Goal: Task Accomplishment & Management: Use online tool/utility

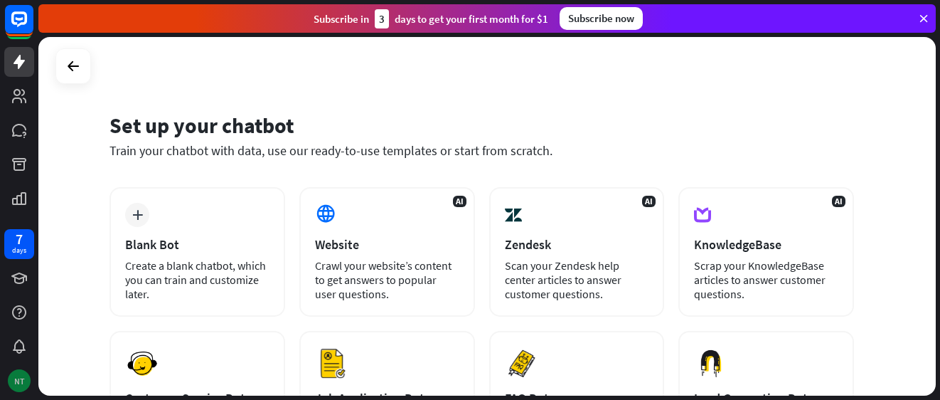
click at [19, 383] on div "NT" at bounding box center [19, 380] width 23 height 23
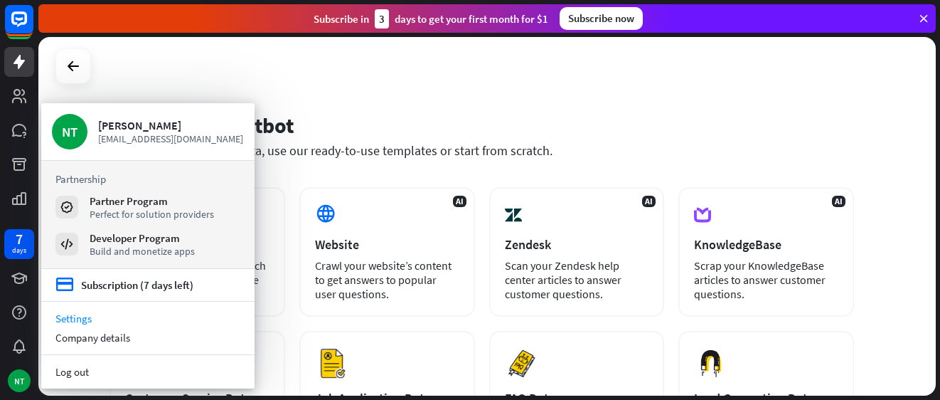
click at [69, 317] on link "Settings" at bounding box center [147, 318] width 213 height 19
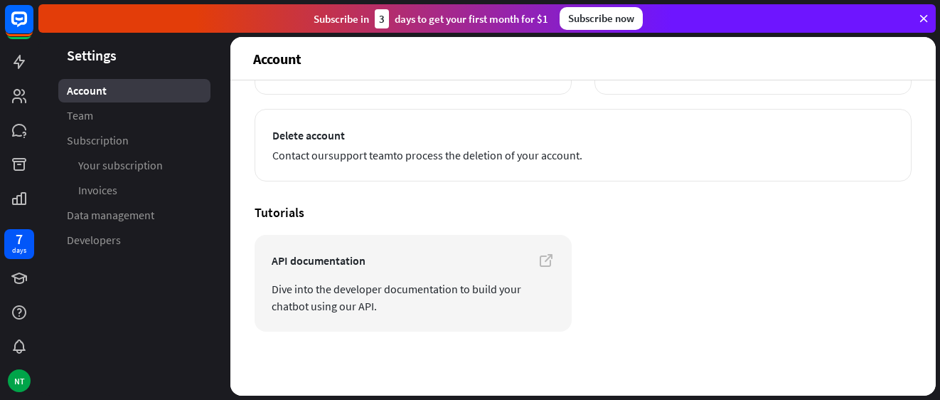
scroll to position [231, 0]
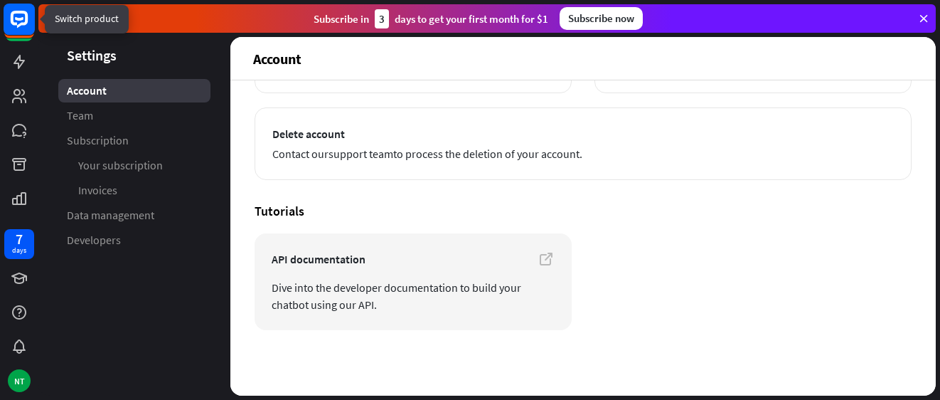
click at [18, 21] on rect at bounding box center [19, 19] width 31 height 31
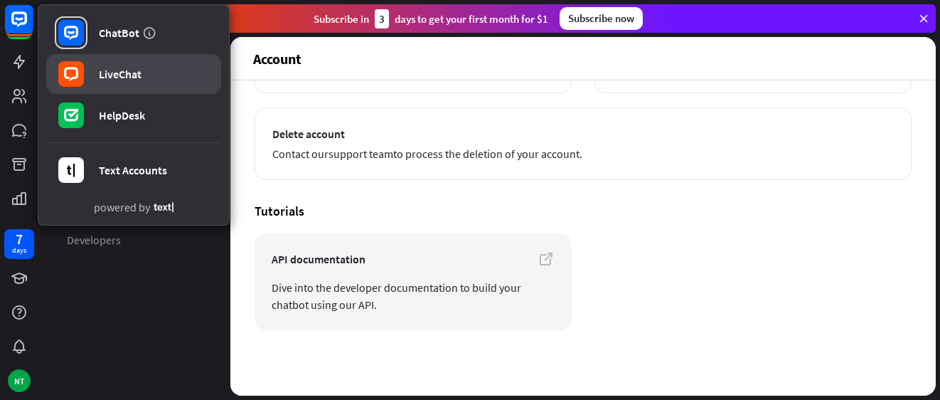
click at [119, 74] on div "LiveChat" at bounding box center [120, 74] width 43 height 14
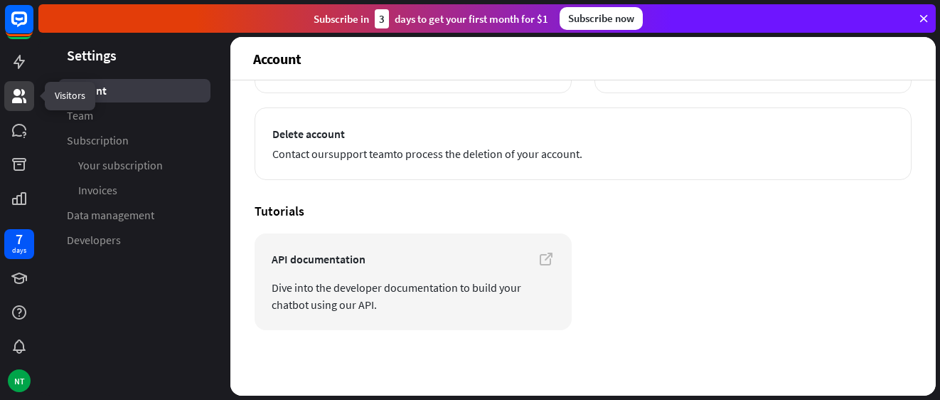
click at [22, 92] on icon at bounding box center [19, 96] width 14 height 14
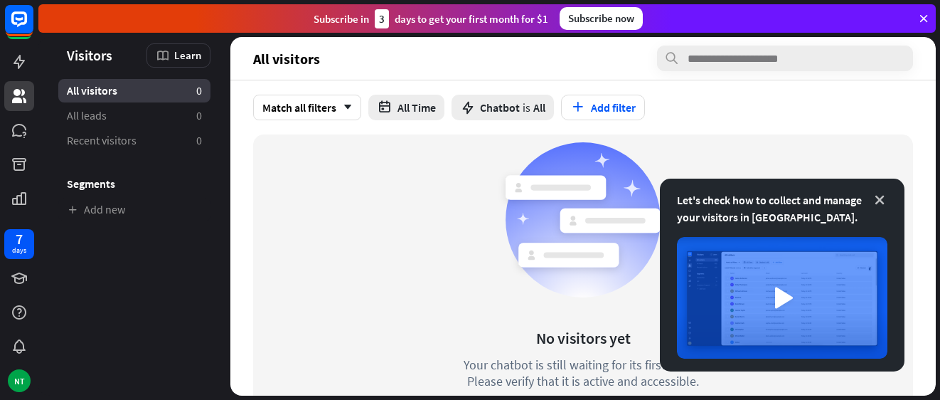
click at [885, 199] on icon at bounding box center [880, 200] width 14 height 14
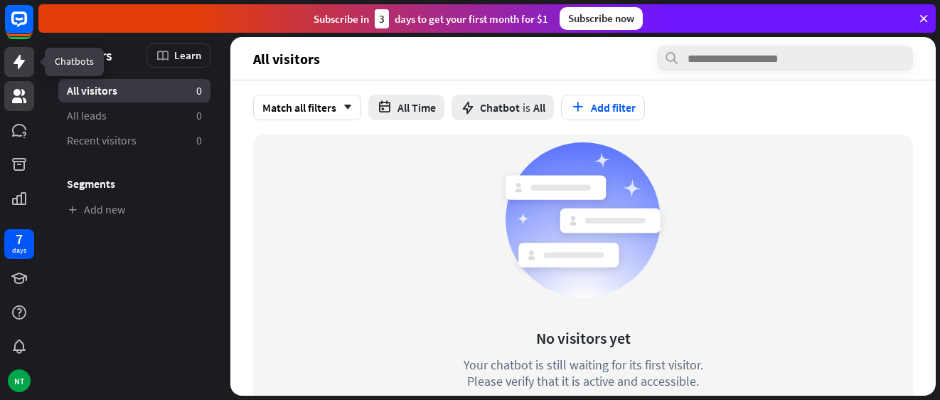
click at [8, 58] on link at bounding box center [19, 62] width 30 height 30
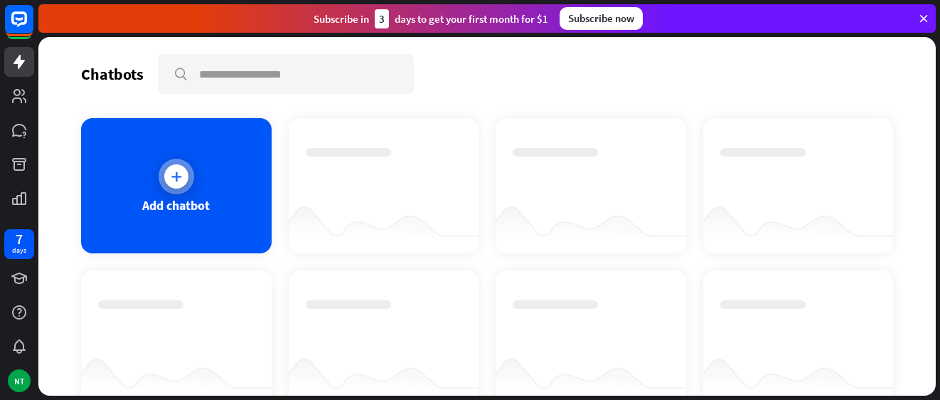
click at [177, 180] on icon at bounding box center [176, 176] width 14 height 14
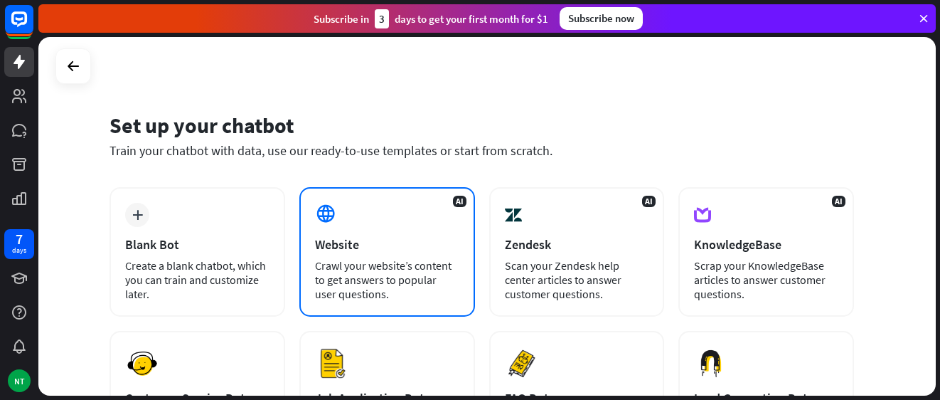
click at [326, 225] on div at bounding box center [327, 215] width 24 height 24
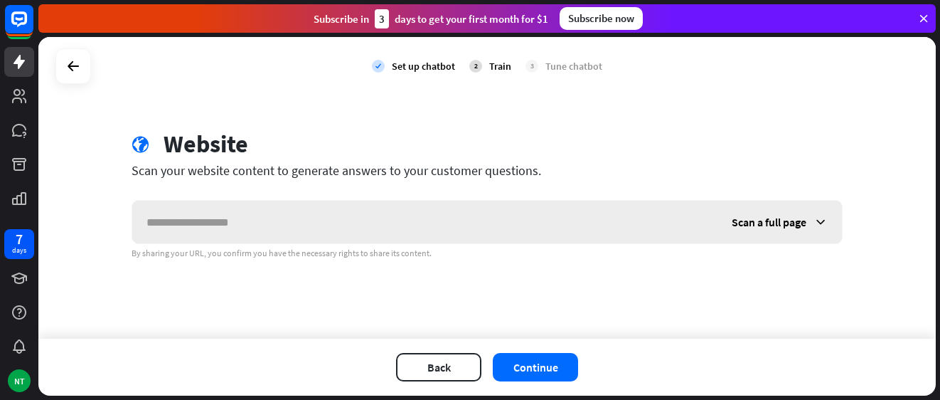
click at [220, 218] on input "text" at bounding box center [424, 222] width 585 height 43
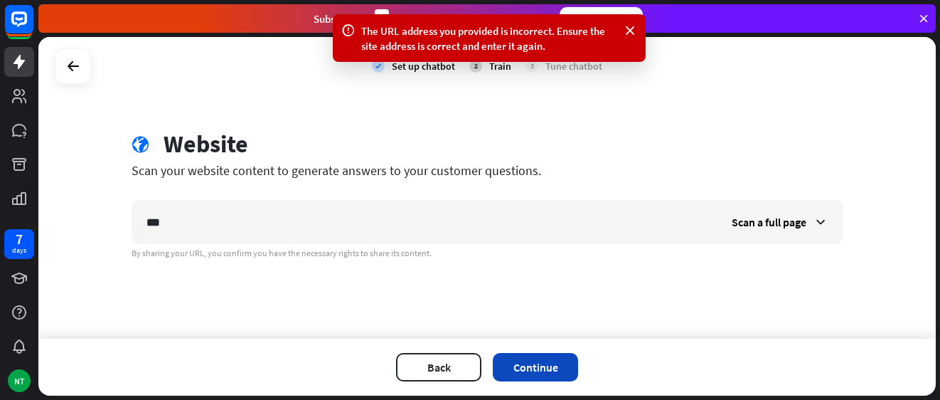
click at [555, 365] on button "Continue" at bounding box center [535, 367] width 85 height 28
click at [778, 224] on span "Scan a full page" at bounding box center [769, 222] width 75 height 14
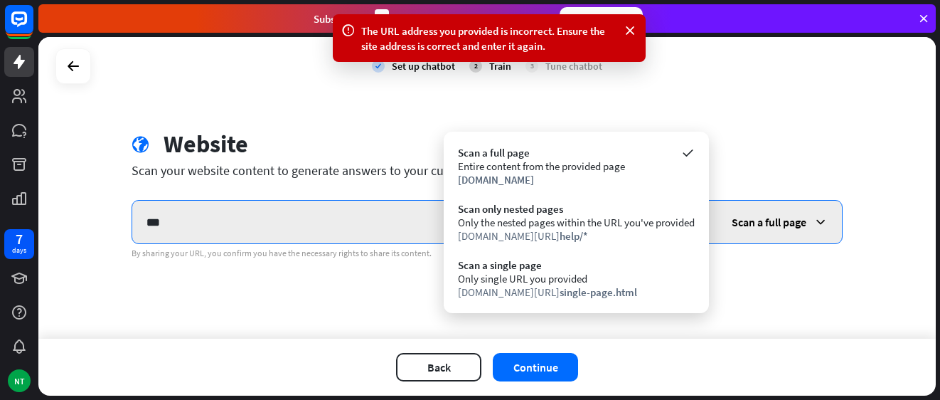
click at [243, 233] on input "***" at bounding box center [424, 222] width 585 height 43
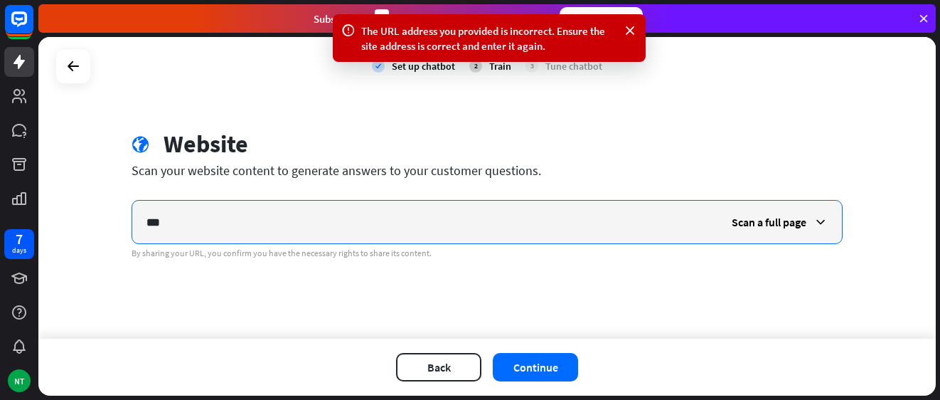
drag, startPoint x: 151, startPoint y: 211, endPoint x: 78, endPoint y: 203, distance: 73.6
click at [78, 203] on div "check Set up chatbot 2 Train 3 Tune chatbot globe Website Scan your website con…" at bounding box center [486, 188] width 897 height 302
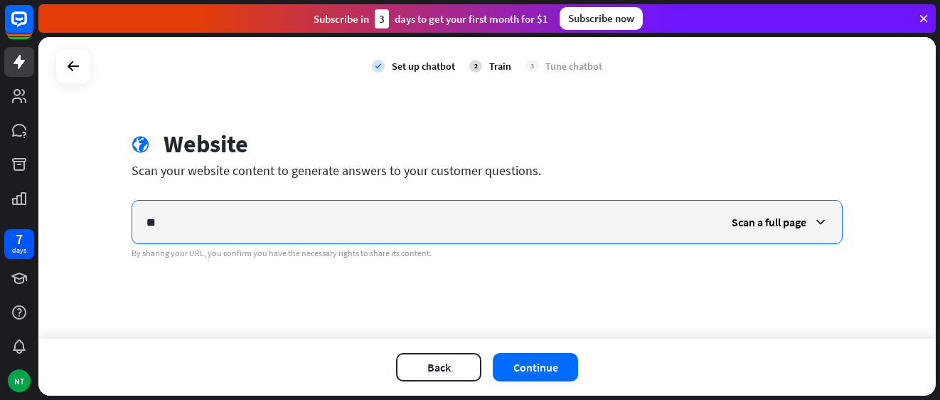
type input "*"
type input "**********"
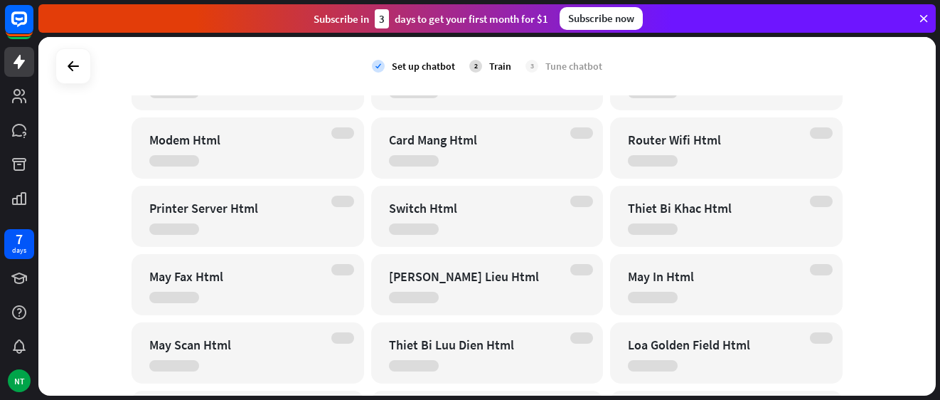
scroll to position [1002, 0]
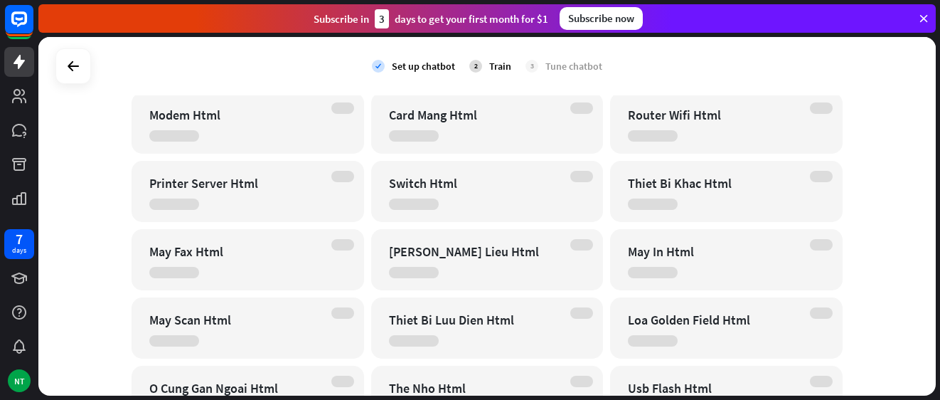
click at [188, 119] on div "Modem Html" at bounding box center [235, 115] width 172 height 16
click at [209, 183] on div "Printer Server Html" at bounding box center [235, 183] width 172 height 16
click at [213, 204] on button at bounding box center [223, 210] width 23 height 26
click at [177, 186] on div "Printer Server Html" at bounding box center [235, 183] width 172 height 16
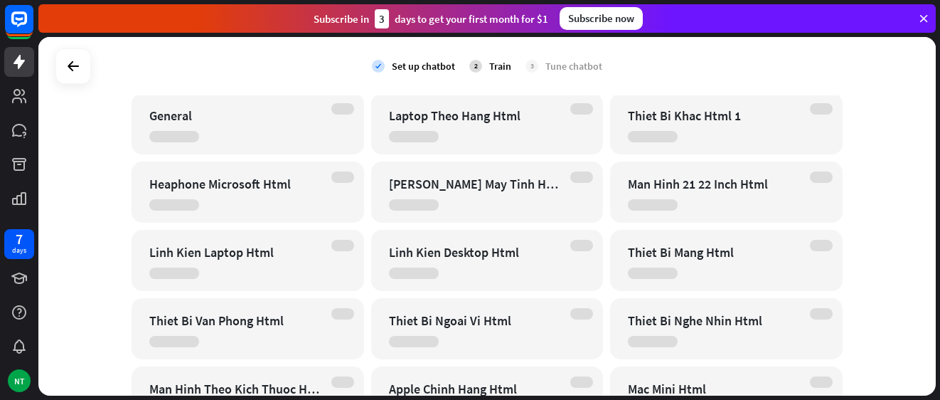
scroll to position [0, 0]
